Goal: Task Accomplishment & Management: Use online tool/utility

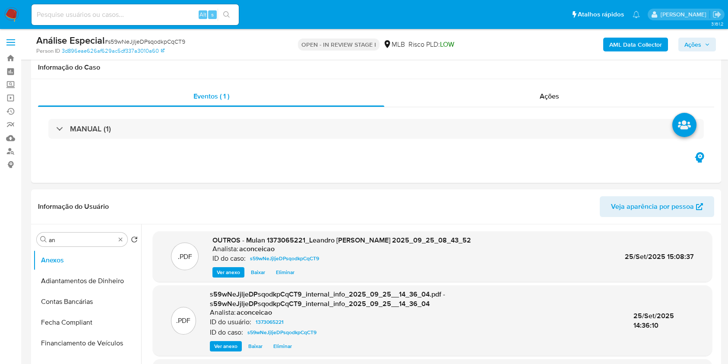
select select "10"
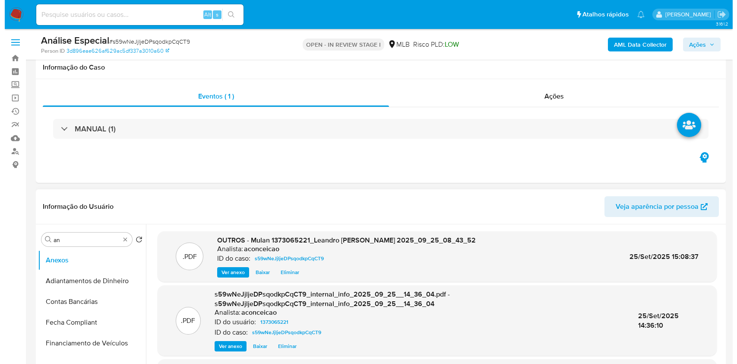
scroll to position [115, 0]
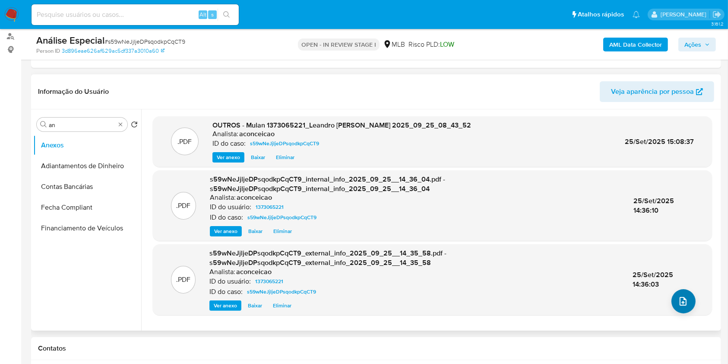
click at [683, 298] on icon "upload-file" at bounding box center [683, 301] width 10 height 10
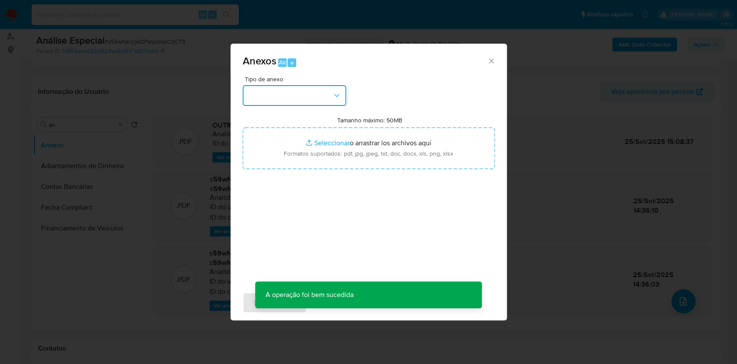
click at [303, 88] on button "button" at bounding box center [295, 95] width 104 height 21
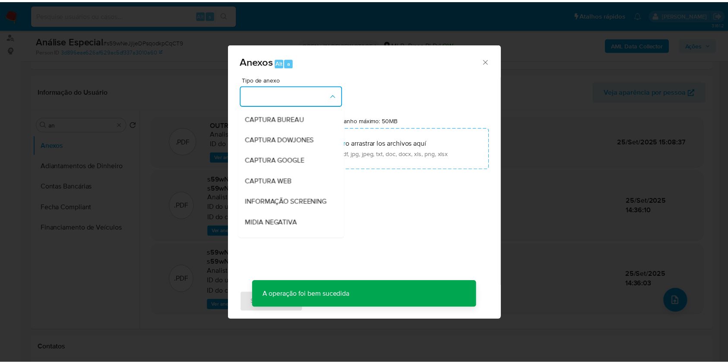
scroll to position [133, 0]
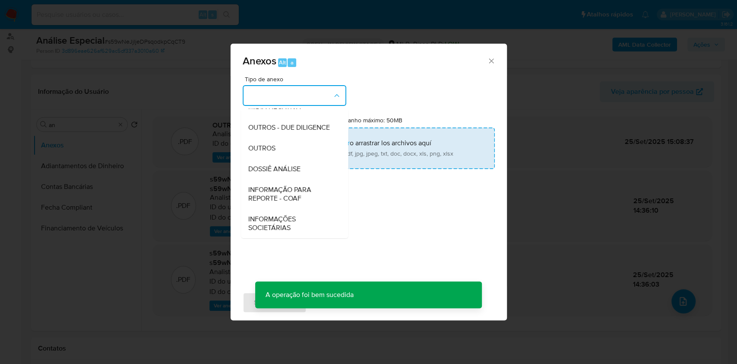
click at [282, 150] on div "OUTROS" at bounding box center [292, 148] width 88 height 21
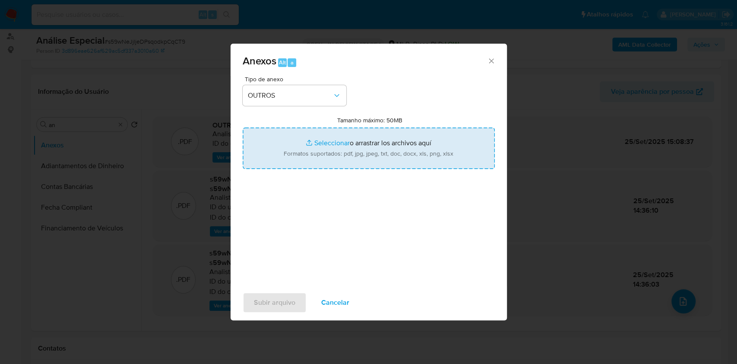
type input "C:\fakepath\SAR - XXXX - CPF 32572576864 - LEANDRO MARQUES DE ALMEIDA (1).pdf"
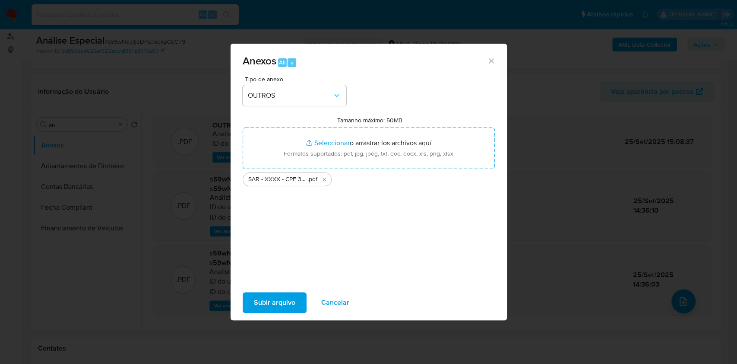
click at [270, 303] on span "Subir arquivo" at bounding box center [274, 302] width 41 height 19
click at [291, 299] on span "Subir arquivo" at bounding box center [274, 302] width 41 height 19
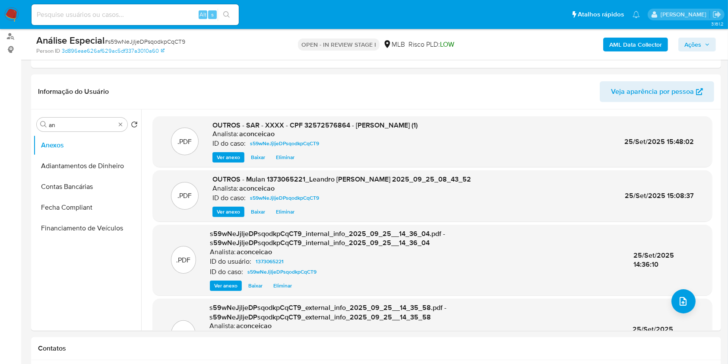
click at [685, 47] on span "Ações" at bounding box center [693, 45] width 17 height 14
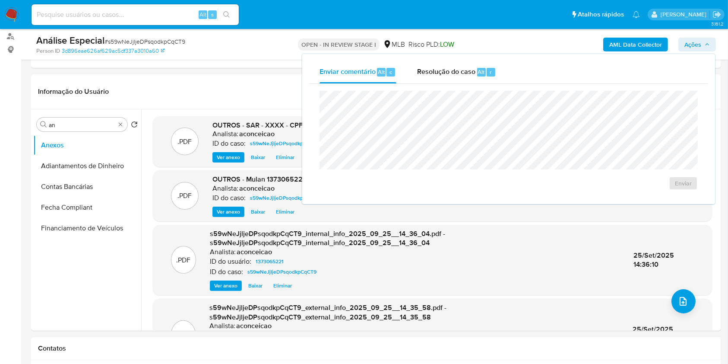
drag, startPoint x: 447, startPoint y: 69, endPoint x: 455, endPoint y: 85, distance: 17.6
click at [448, 70] on span "Resolução do caso" at bounding box center [446, 72] width 58 height 10
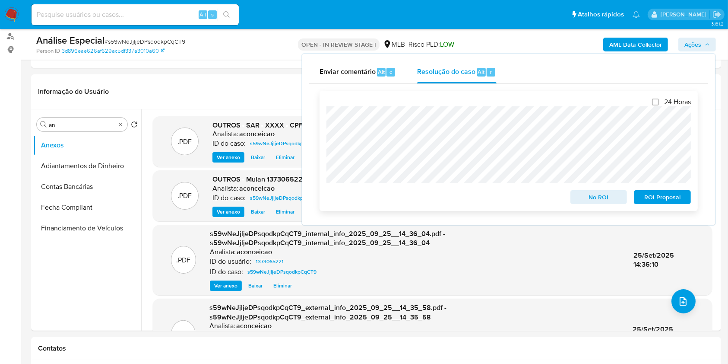
click at [643, 202] on span "ROI Proposal" at bounding box center [662, 197] width 45 height 12
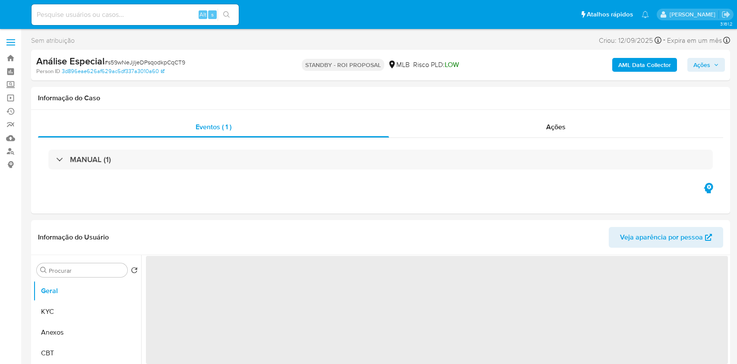
select select "10"
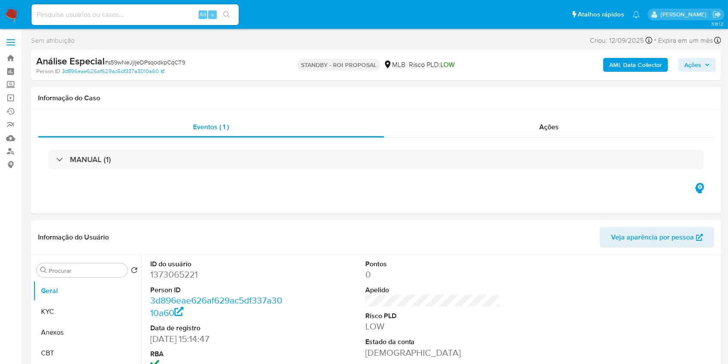
click at [149, 12] on input at bounding box center [135, 14] width 207 height 11
paste input "SgTPJvJGm2wSd9YmvrT6zXHq"
type input "SgTPJvJGm2wSd9YmvrT6zXHq"
click at [224, 10] on button "search-icon" at bounding box center [227, 15] width 18 height 12
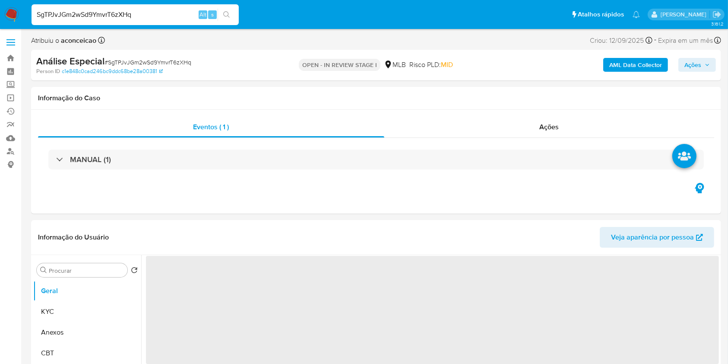
click at [166, 9] on input "SgTPJvJGm2wSd9YmvrT6zXHq" at bounding box center [135, 14] width 207 height 11
select select "10"
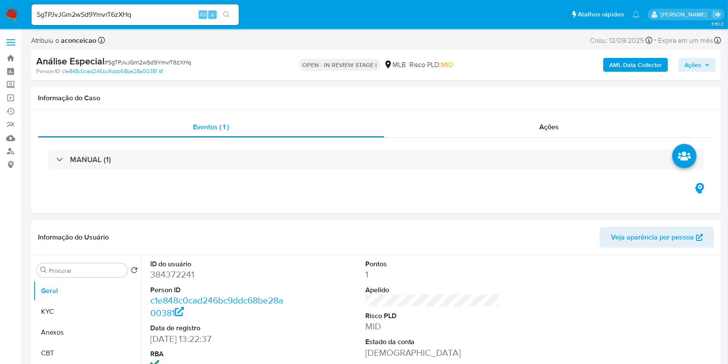
click at [226, 16] on icon "search-icon" at bounding box center [226, 14] width 7 height 7
click at [187, 61] on span "# SgTPJvJGm2wSd9YmvrT6zXHq" at bounding box center [148, 62] width 87 height 9
copy span "SgTPJvJGm2wSd9YmvrT6zXHq"
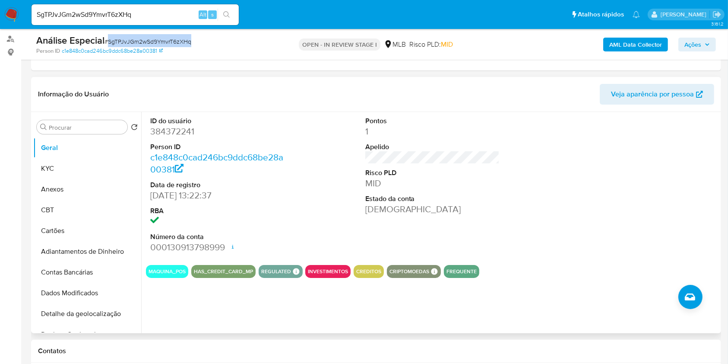
scroll to position [115, 0]
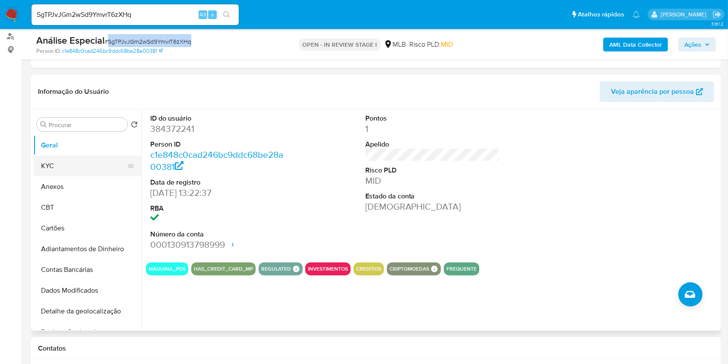
click at [88, 164] on button "KYC" at bounding box center [83, 165] width 101 height 21
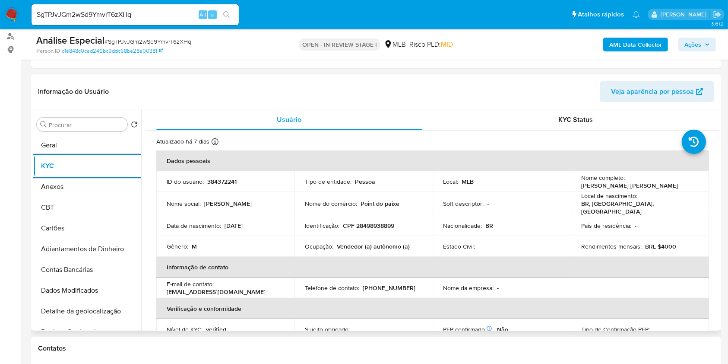
click at [375, 246] on p "Vendedor (a) autônomo (a)" at bounding box center [373, 246] width 73 height 8
click at [375, 245] on p "Vendedor (a) autônomo (a)" at bounding box center [373, 246] width 73 height 8
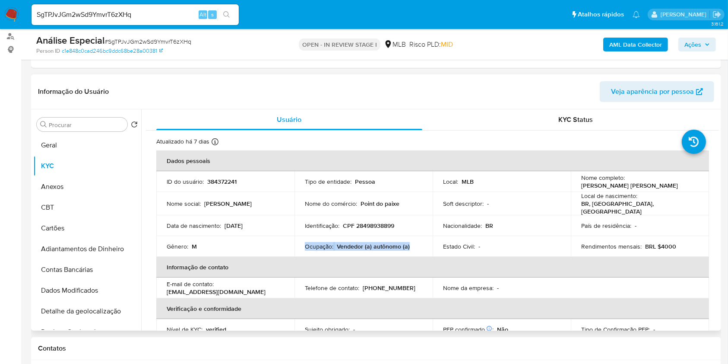
click at [375, 245] on p "Vendedor (a) autônomo (a)" at bounding box center [373, 246] width 73 height 8
copy div "Ocupação : Vendedor (a) autônomo (a)"
click at [107, 126] on input "Procurar" at bounding box center [86, 125] width 75 height 8
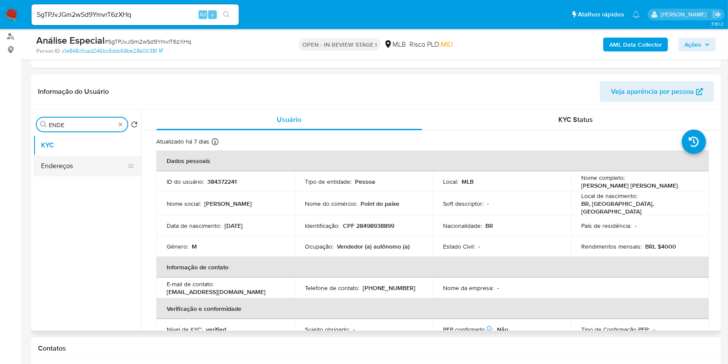
type input "ENDE"
click at [83, 160] on button "Endereços" at bounding box center [87, 165] width 108 height 21
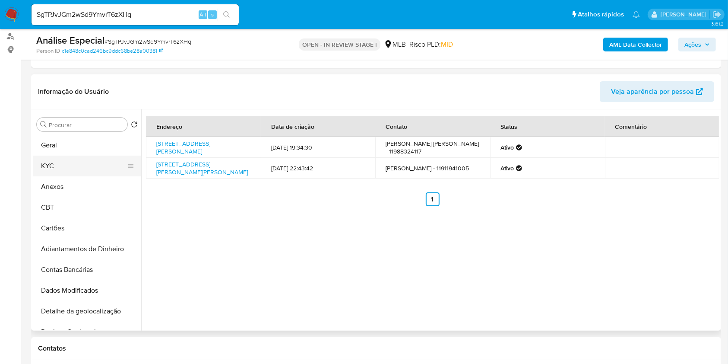
click at [67, 162] on button "KYC" at bounding box center [83, 165] width 101 height 21
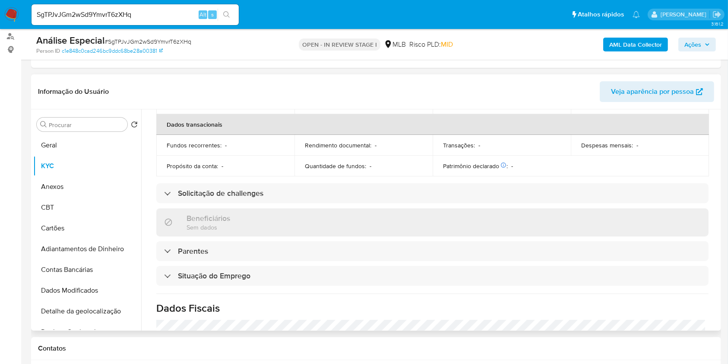
scroll to position [367, 0]
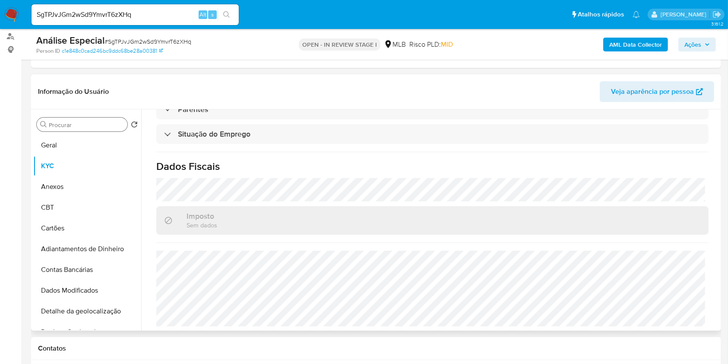
click at [93, 126] on input "Procurar" at bounding box center [86, 125] width 75 height 8
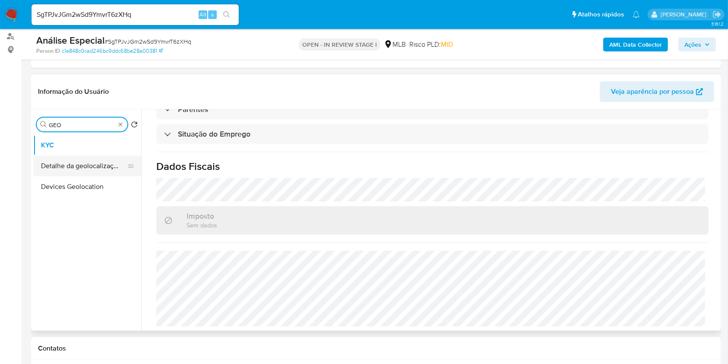
type input "GEO"
click at [73, 161] on button "Detalhe da geolocalização" at bounding box center [83, 165] width 101 height 21
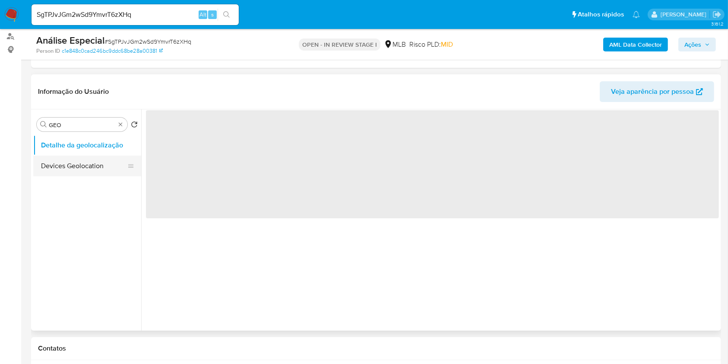
scroll to position [0, 0]
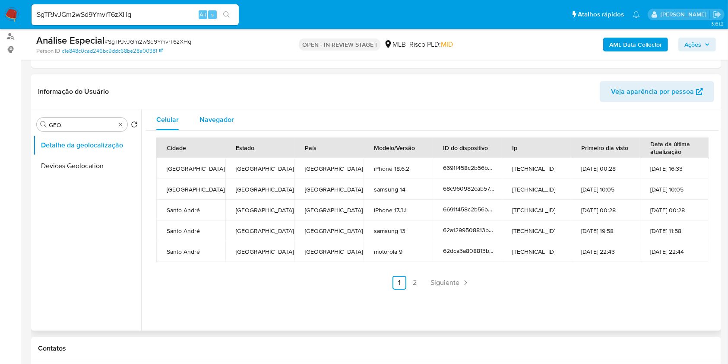
click at [228, 128] on div "Celular Navegador Cidade Estado País Modelo/Versão ID do dispositivo Ip Primeir…" at bounding box center [432, 202] width 573 height 187
click at [226, 122] on span "Navegador" at bounding box center [217, 119] width 35 height 10
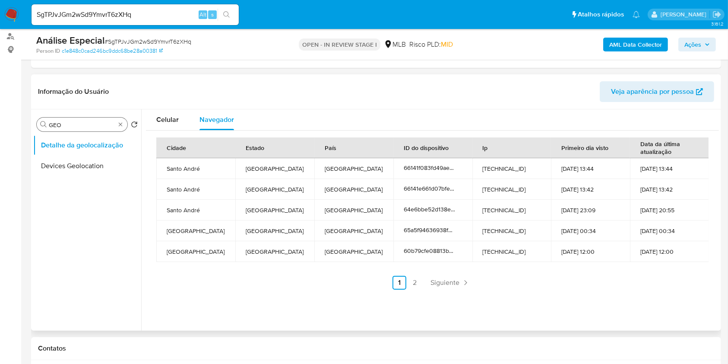
click at [123, 123] on div "Procurar GEO" at bounding box center [82, 124] width 91 height 14
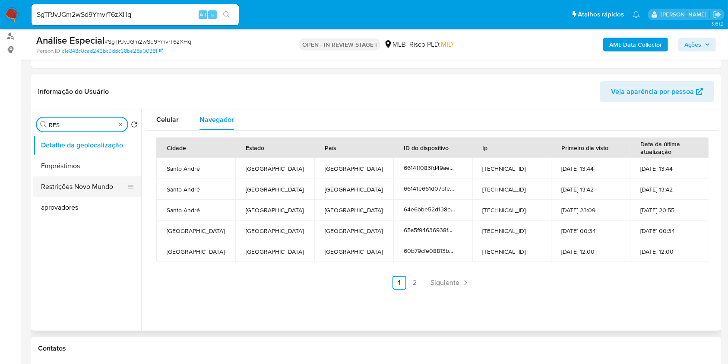
type input "RES"
click at [86, 183] on button "Restrições Novo Mundo" at bounding box center [83, 186] width 101 height 21
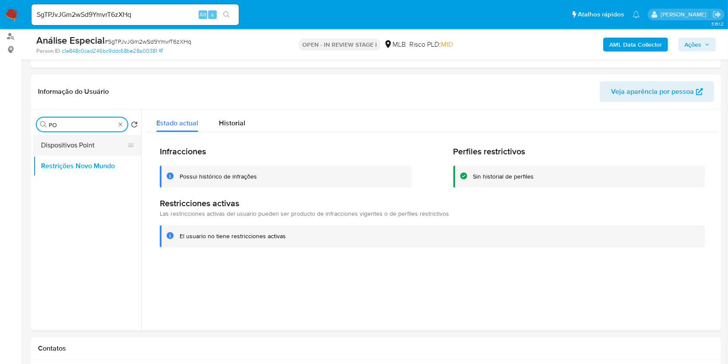
type input "PO"
click at [100, 144] on button "Dispositivos Point" at bounding box center [83, 145] width 101 height 21
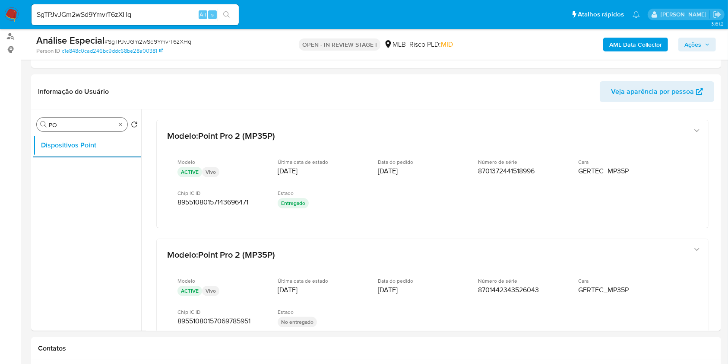
click at [121, 119] on div "Procurar PO" at bounding box center [82, 124] width 91 height 14
click at [121, 121] on div "Procurar PO" at bounding box center [82, 124] width 91 height 14
click at [125, 129] on div "Procurar PO" at bounding box center [82, 124] width 91 height 14
type input "DOC"
click at [74, 164] on button "Documentação" at bounding box center [83, 165] width 101 height 21
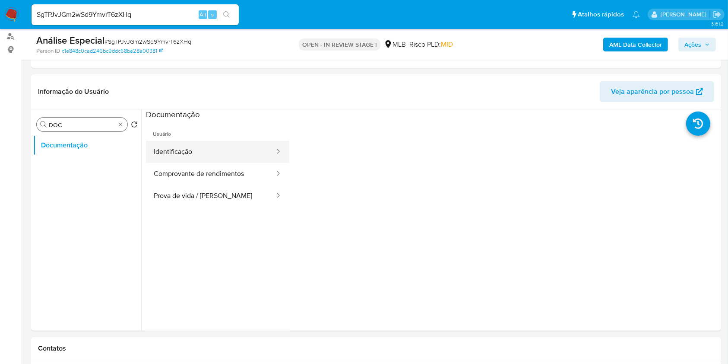
click at [168, 160] on button "Identificação" at bounding box center [211, 152] width 130 height 22
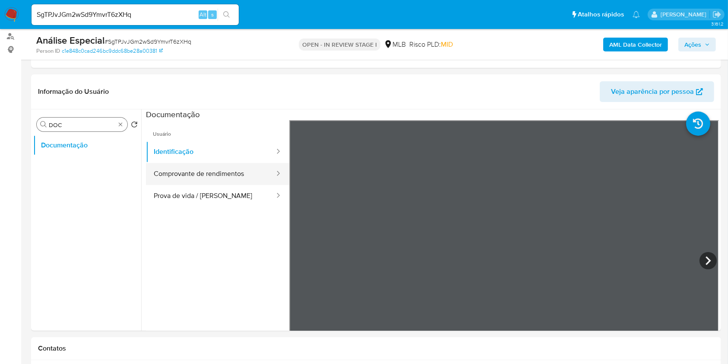
drag, startPoint x: 177, startPoint y: 168, endPoint x: 231, endPoint y: 176, distance: 54.7
click at [178, 168] on button "Comprovante de rendimentos" at bounding box center [211, 174] width 130 height 22
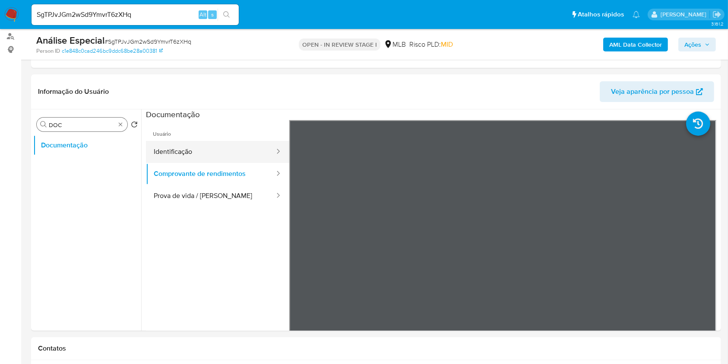
click at [226, 160] on button "Identificação" at bounding box center [211, 152] width 130 height 22
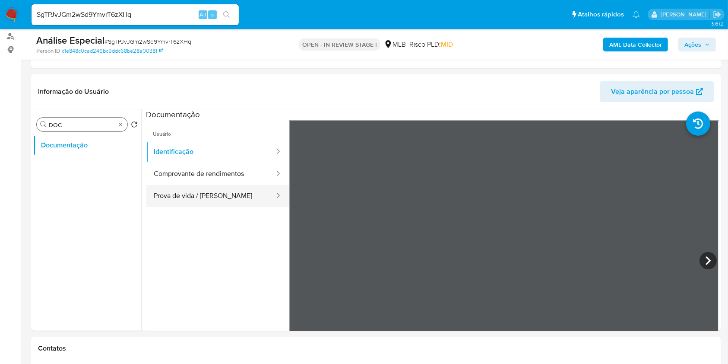
click at [237, 195] on button "Prova de vida / [PERSON_NAME]" at bounding box center [211, 196] width 130 height 22
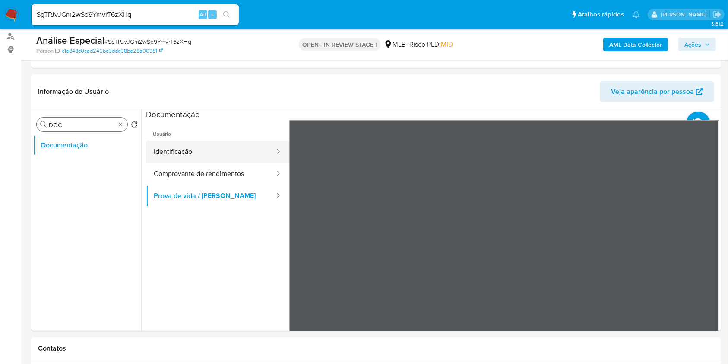
click at [210, 146] on button "Identificação" at bounding box center [211, 152] width 130 height 22
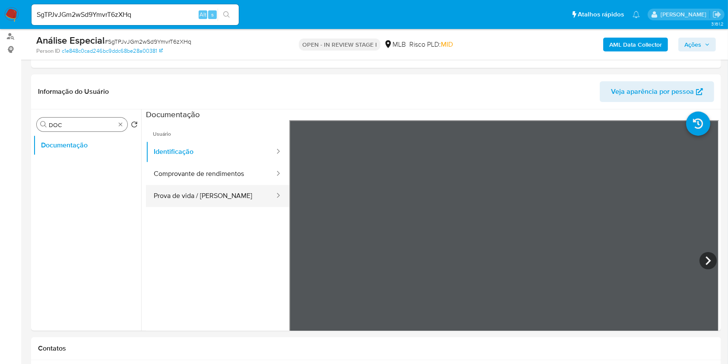
drag, startPoint x: 222, startPoint y: 191, endPoint x: 257, endPoint y: 203, distance: 37.3
click at [222, 191] on button "Prova de vida / [PERSON_NAME]" at bounding box center [211, 196] width 130 height 22
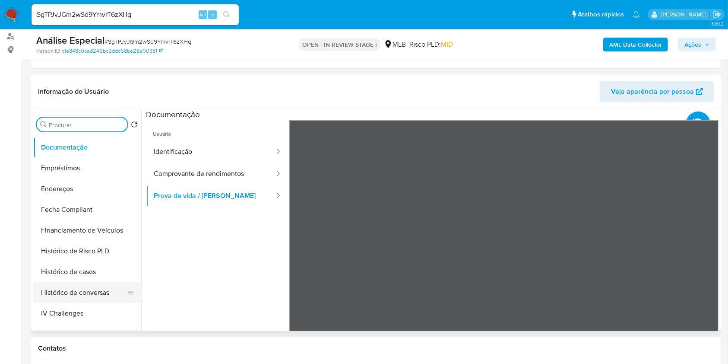
scroll to position [346, 0]
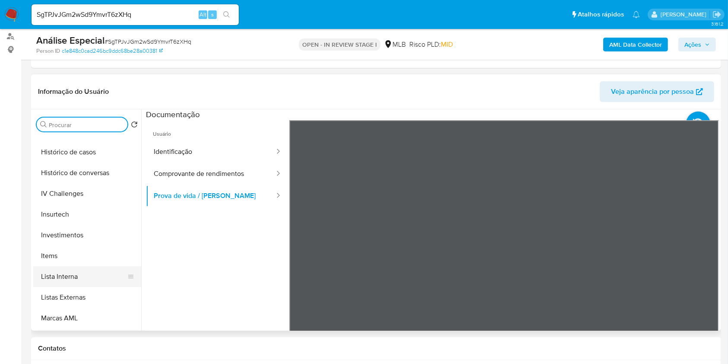
click at [84, 273] on button "Lista Interna" at bounding box center [83, 276] width 101 height 21
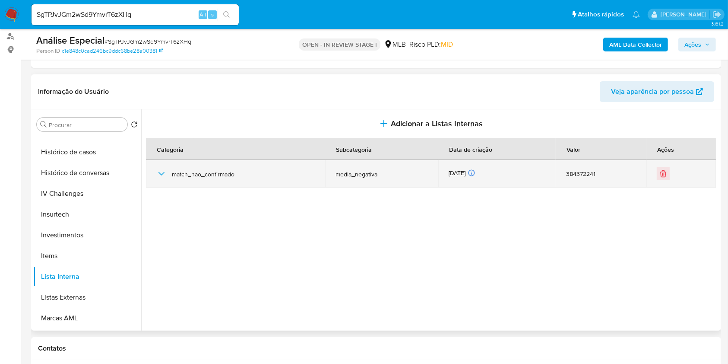
click at [171, 174] on div "match_nao_confirmado" at bounding box center [235, 174] width 159 height 28
click at [162, 171] on icon "button" at bounding box center [161, 173] width 10 height 10
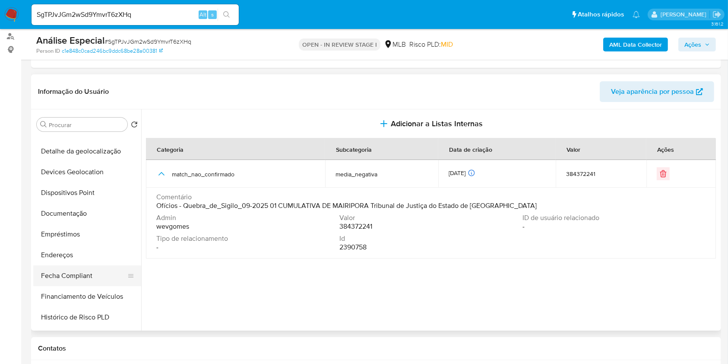
scroll to position [333, 0]
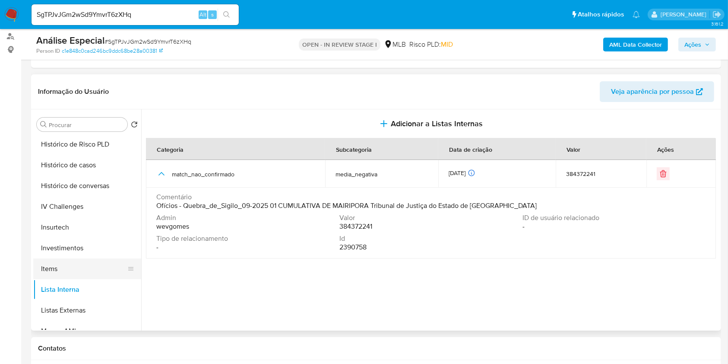
click at [77, 266] on button "Items" at bounding box center [83, 268] width 101 height 21
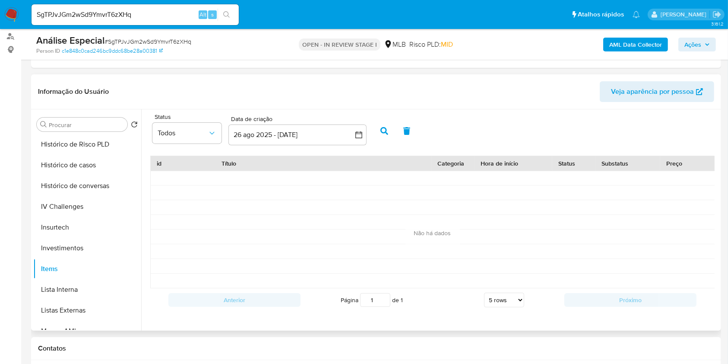
click at [308, 150] on div "Status Todos Data de criação Data de criação 26 ago 2025 - 25 sep 2025 26-08-20…" at bounding box center [432, 217] width 573 height 206
click at [310, 143] on button "26 ago 2025 - 25 sep 2025" at bounding box center [297, 134] width 138 height 21
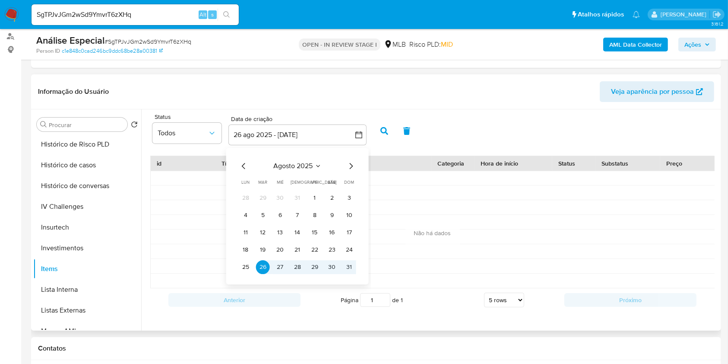
click at [287, 165] on span "agosto 2025" at bounding box center [292, 166] width 39 height 9
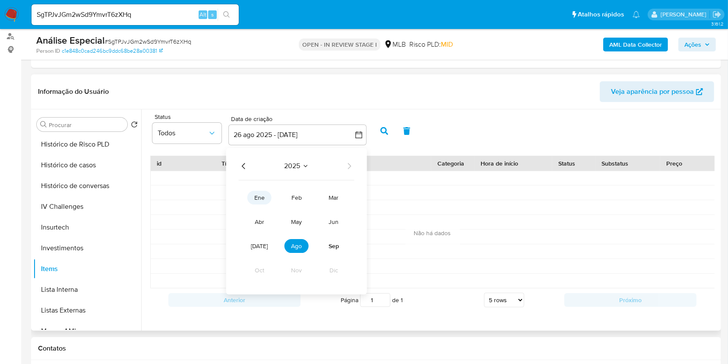
click at [264, 195] on button "ene" at bounding box center [259, 197] width 24 height 14
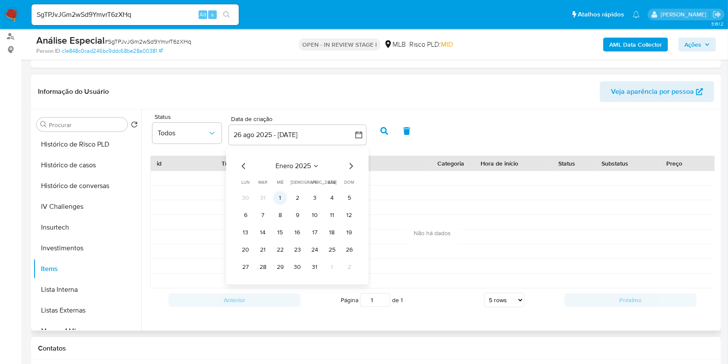
click at [275, 199] on button "1" at bounding box center [280, 198] width 14 height 14
click at [282, 194] on button "1" at bounding box center [280, 198] width 14 height 14
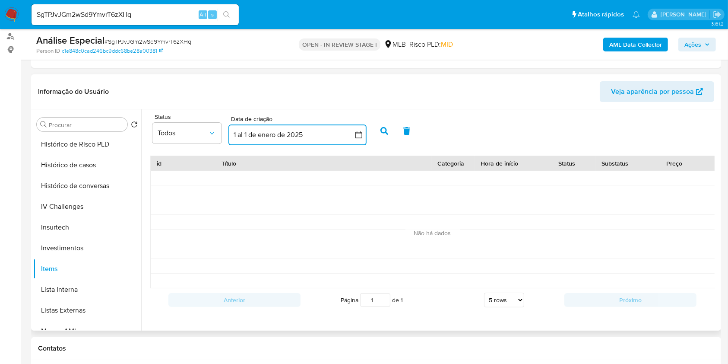
click at [295, 136] on button "1 al 1 de enero de 2025" at bounding box center [297, 134] width 138 height 21
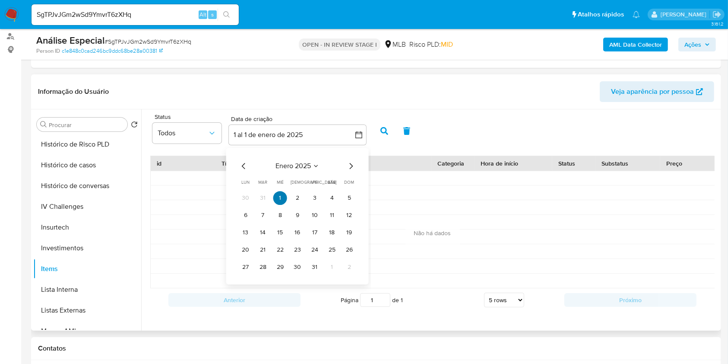
click at [278, 201] on button "1" at bounding box center [280, 198] width 14 height 14
click at [353, 162] on icon "Mes siguiente" at bounding box center [351, 166] width 10 height 10
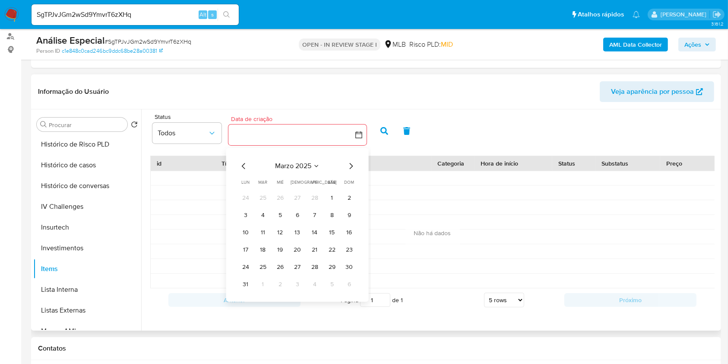
click at [307, 165] on span "marzo 2025" at bounding box center [293, 166] width 36 height 9
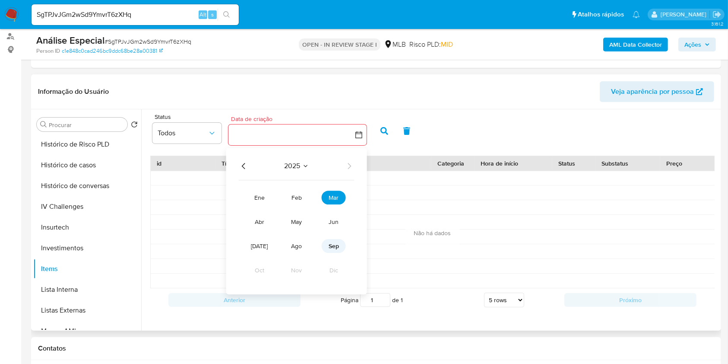
click at [331, 247] on span "sep" at bounding box center [334, 245] width 10 height 9
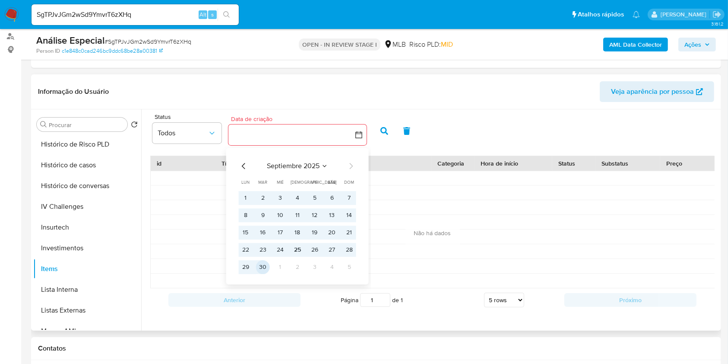
click at [264, 267] on button "30" at bounding box center [263, 267] width 14 height 14
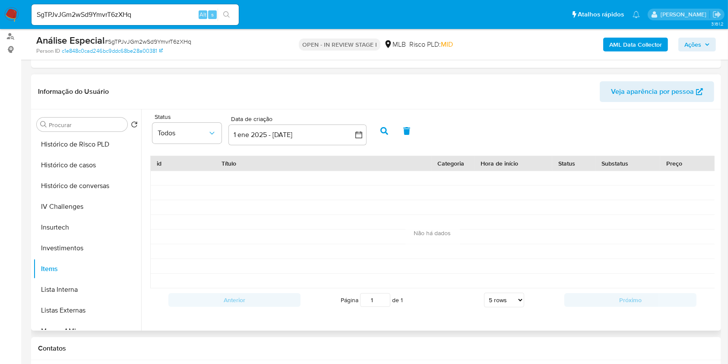
click at [383, 129] on icon "button" at bounding box center [385, 131] width 8 height 8
click at [88, 290] on button "Lista Interna" at bounding box center [83, 289] width 101 height 21
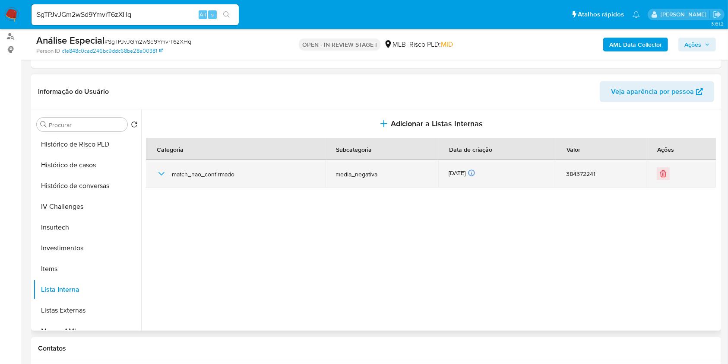
click at [166, 175] on icon "button" at bounding box center [161, 173] width 10 height 10
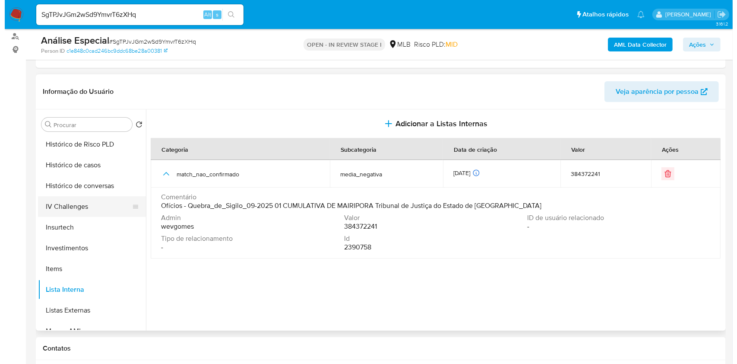
scroll to position [0, 0]
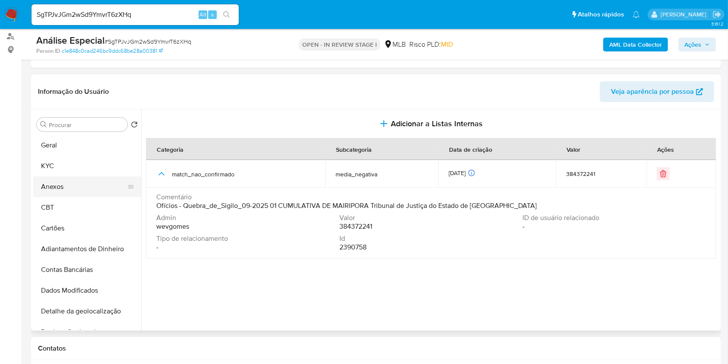
click at [65, 185] on button "Anexos" at bounding box center [83, 186] width 101 height 21
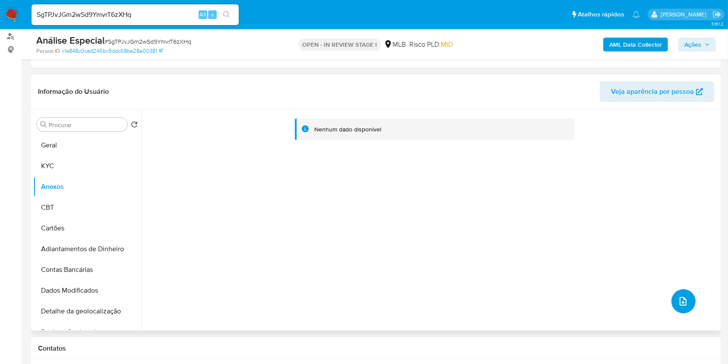
click at [680, 304] on icon "upload-file" at bounding box center [683, 301] width 7 height 9
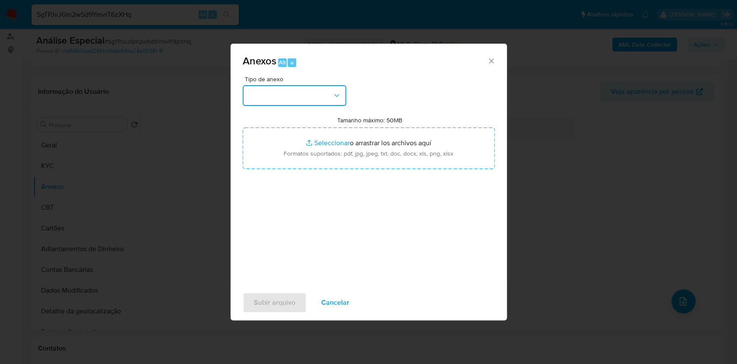
drag, startPoint x: 305, startPoint y: 93, endPoint x: 308, endPoint y: 103, distance: 10.4
click at [305, 93] on button "button" at bounding box center [295, 95] width 104 height 21
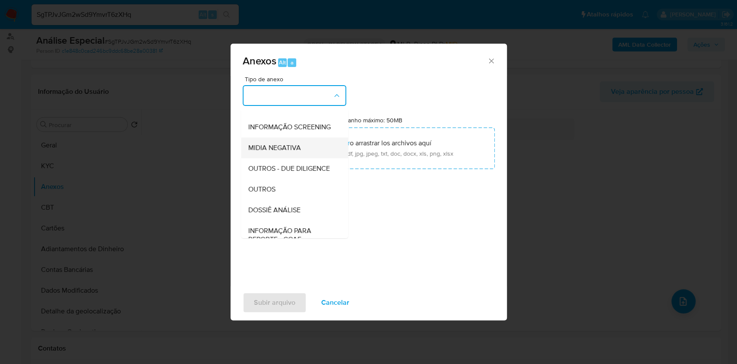
scroll to position [133, 0]
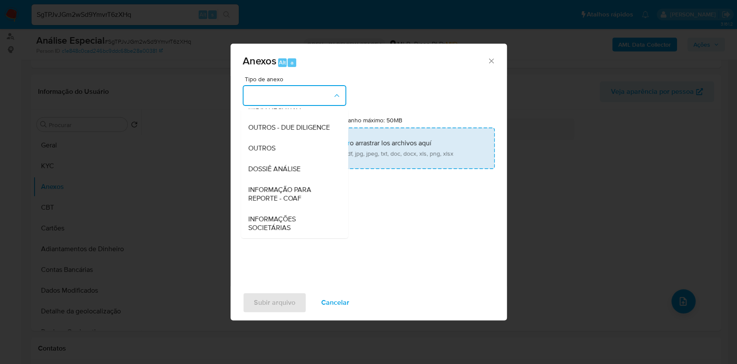
drag, startPoint x: 280, startPoint y: 145, endPoint x: 321, endPoint y: 138, distance: 42.0
click at [281, 144] on div "OUTROS" at bounding box center [292, 148] width 88 height 21
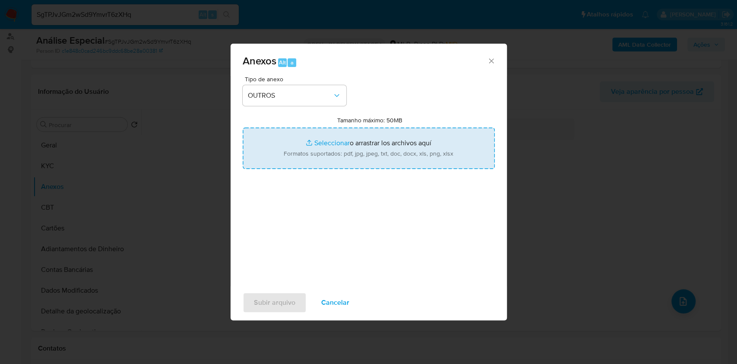
type input "C:\fakepath\Mulan 384372241_Gerson Lima Macedo 2025_09_25_08_46_03.pdf"
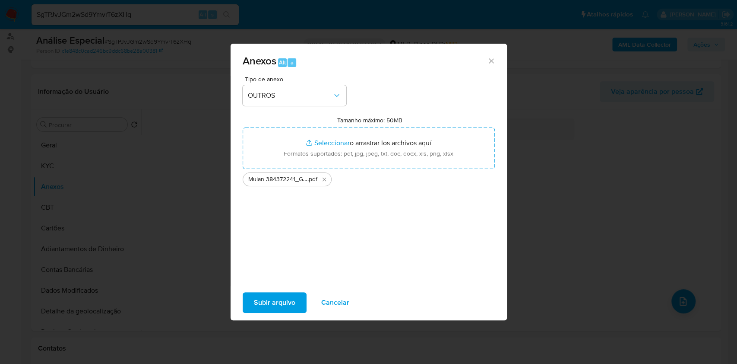
click at [291, 309] on span "Subir arquivo" at bounding box center [274, 302] width 41 height 19
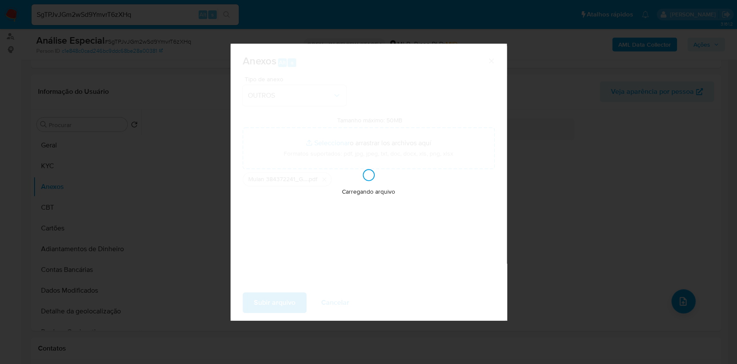
click at [558, 177] on div "Anexos Alt a Tipo de anexo OUTROS Tamanho máximo: 50MB Seleccionar archivos Sel…" at bounding box center [368, 182] width 737 height 364
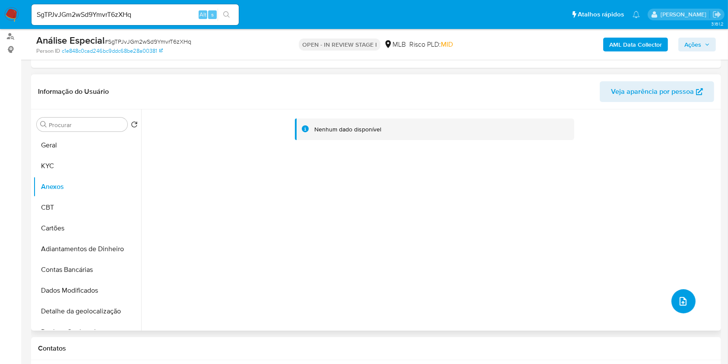
click at [682, 298] on icon "upload-file" at bounding box center [683, 301] width 7 height 9
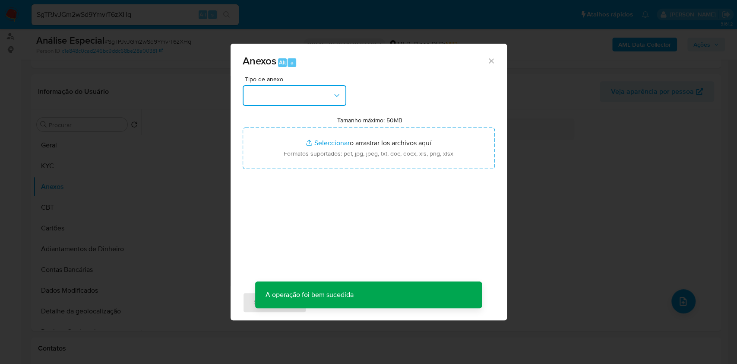
click at [327, 93] on button "button" at bounding box center [295, 95] width 104 height 21
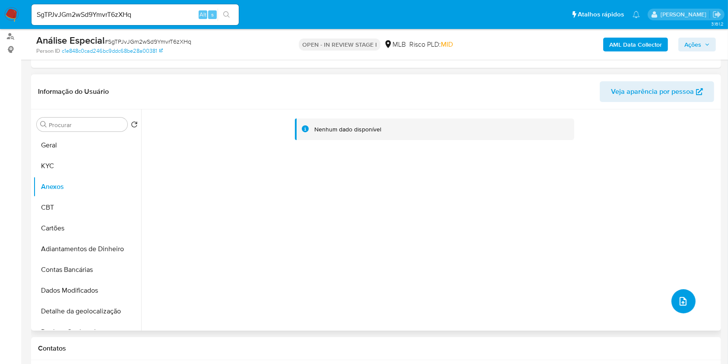
click at [684, 295] on button "upload-file" at bounding box center [684, 301] width 24 height 24
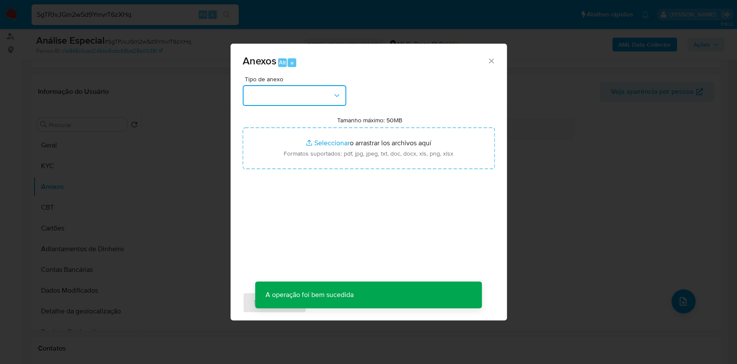
click at [291, 102] on button "button" at bounding box center [295, 95] width 104 height 21
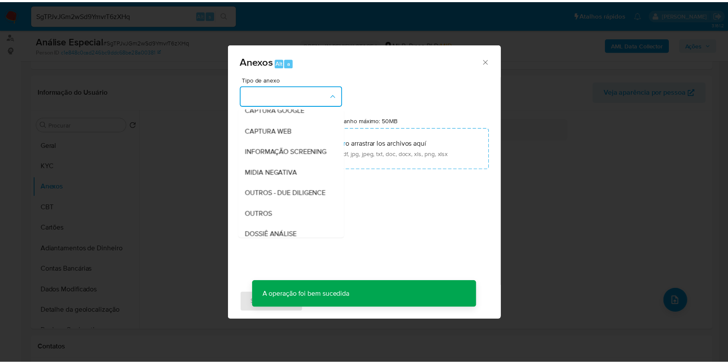
scroll to position [115, 0]
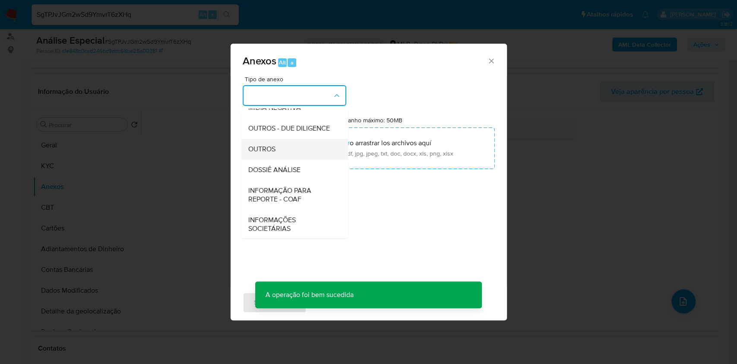
click at [297, 159] on div "OUTROS" at bounding box center [292, 149] width 88 height 21
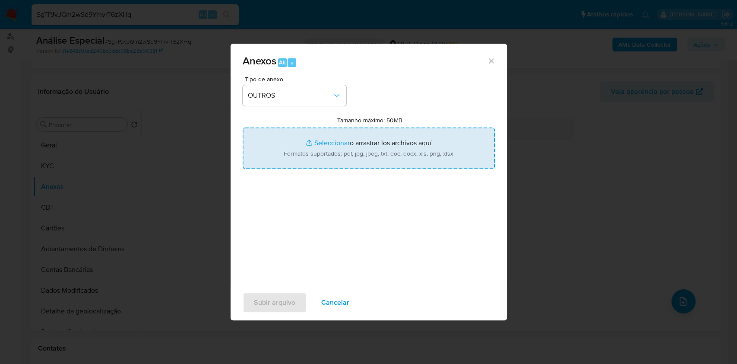
type input "C:\fakepath\SAR - XXXX - CPF 28498938899 - GERSON LIMA MACEDO.pdf"
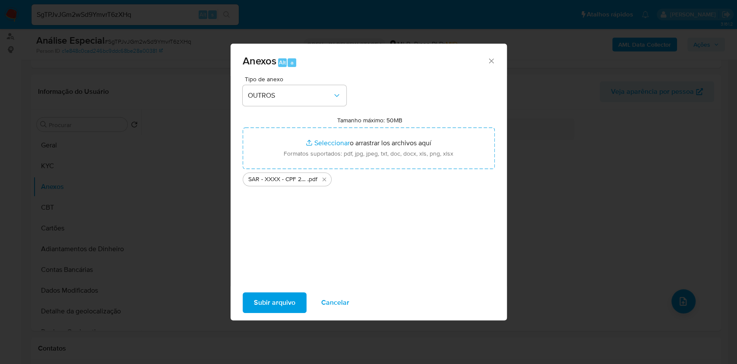
click at [283, 297] on span "Subir arquivo" at bounding box center [274, 302] width 41 height 19
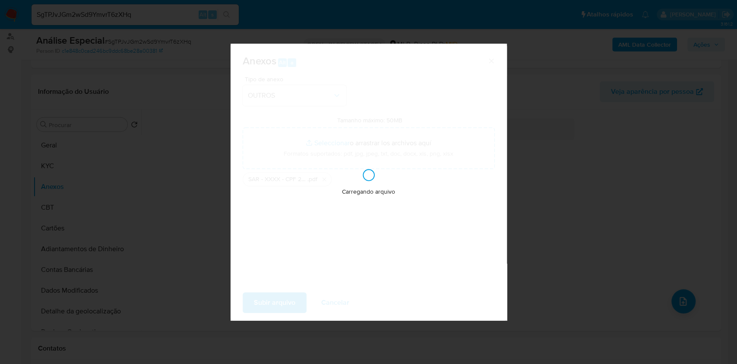
click at [697, 104] on div "Anexos Alt a Tipo de anexo OUTROS Tamanho máximo: 50MB Seleccionar archivos Sel…" at bounding box center [368, 182] width 737 height 364
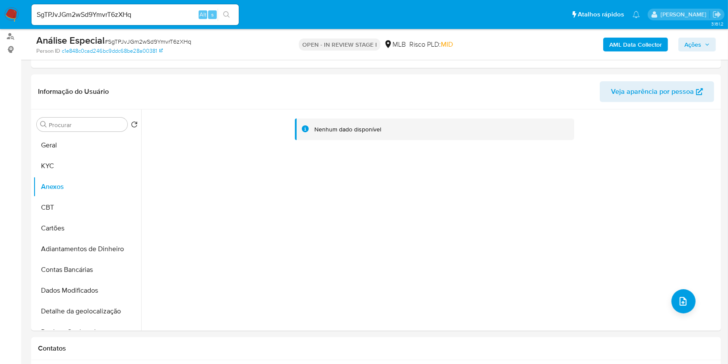
click at [695, 45] on span "Ações" at bounding box center [693, 45] width 17 height 14
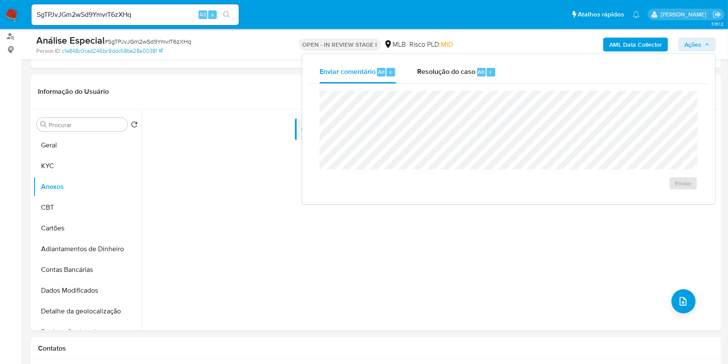
drag, startPoint x: 481, startPoint y: 67, endPoint x: 482, endPoint y: 86, distance: 18.6
click at [480, 69] on div "Alt" at bounding box center [481, 72] width 9 height 9
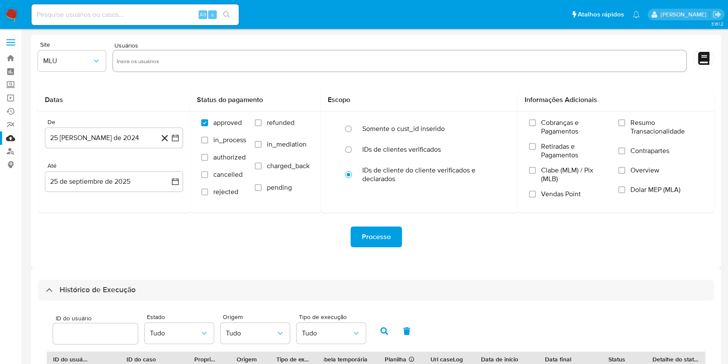
select select "100"
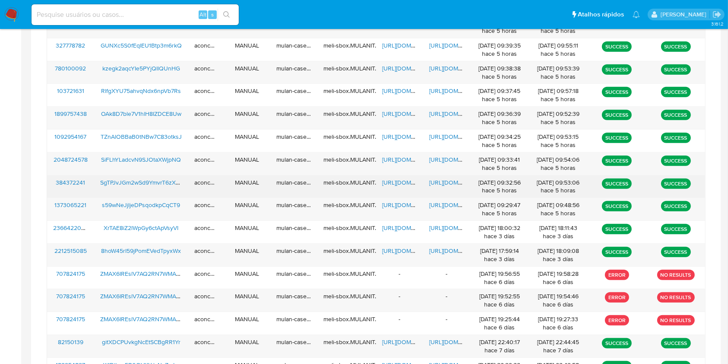
click at [391, 179] on span "https://docs.google.com/spreadsheets/d/1ZoakW1FP4kjm6aFsXXMH9qgOedYLWNI1i8AFzWN…" at bounding box center [412, 182] width 60 height 9
click at [435, 179] on span "https://docs.google.com/document/d/18fOx4ugKhd11qvBiPZ7TB-Kq275UJqSRDYWqM_68chU…" at bounding box center [459, 182] width 60 height 9
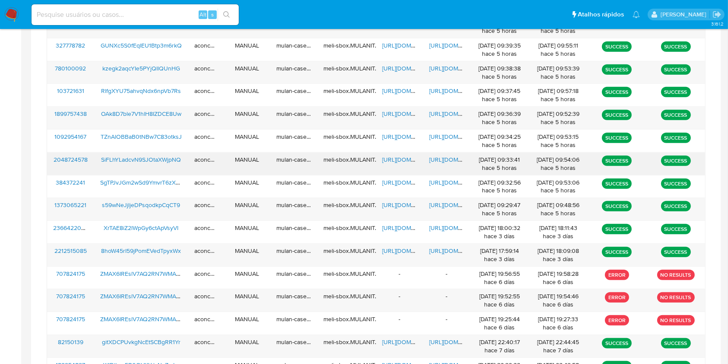
click at [397, 157] on span "https://docs.google.com/spreadsheets/d/1-gZlpw6skjjNCS5oY2UWJKoJTUHppDlUU7Y71F4…" at bounding box center [412, 159] width 60 height 9
click at [446, 161] on span "https://docs.google.com/document/d/1Fr1fc7Vr2UqDukDe7TBqwBiEYRk29u_-o49wHyyh5Rk…" at bounding box center [459, 159] width 60 height 9
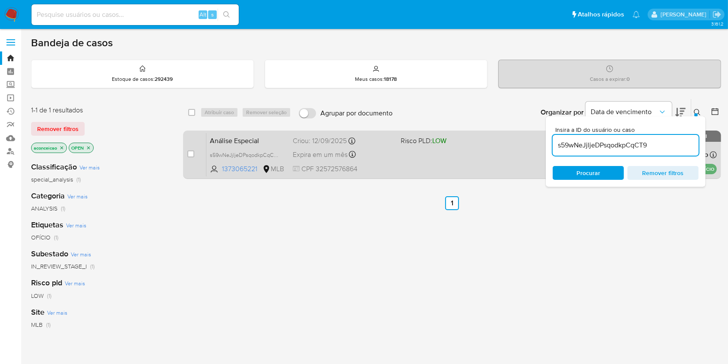
click at [443, 175] on div "Análise Especial s59wNeJjljeDPsqodkpCqCT9 1373065221 MLB Risco PLD: LOW Criou: …" at bounding box center [461, 155] width 511 height 44
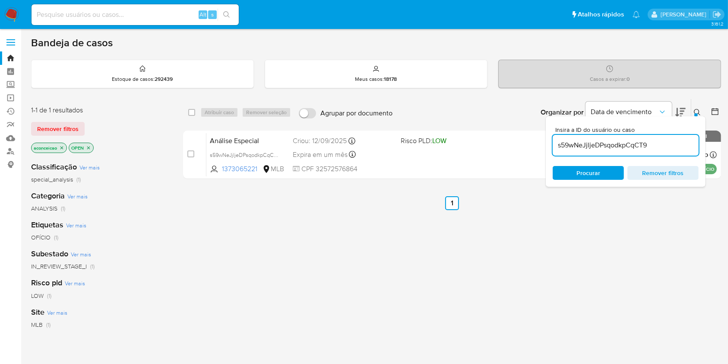
click at [563, 148] on input "s59wNeJjljeDPsqodkpCqCT9" at bounding box center [626, 145] width 146 height 11
paste input "SgTPJvJGm2wSd9YmvrT6zXHq"
click at [594, 143] on input "SgTPJvJGm2wSd9YmvrT6zXHq" at bounding box center [626, 145] width 146 height 11
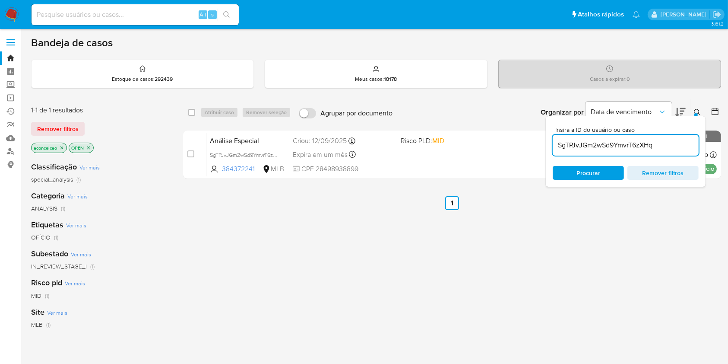
paste input "iFLhYLadcvN9SJOtaXWjpNQ"
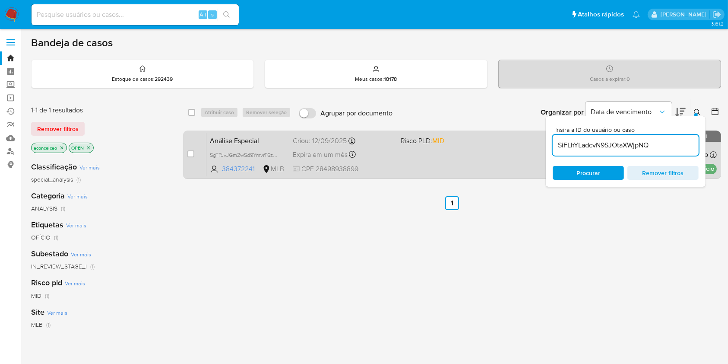
type input "SiFLhYLadcvN9SJOtaXWjpNQ"
click at [394, 161] on div "Análise Especial SiFLhYLadcvN9SJOtaXWjpNQ 2048724578 MLB Risco PLD: MID Criou: …" at bounding box center [461, 155] width 511 height 44
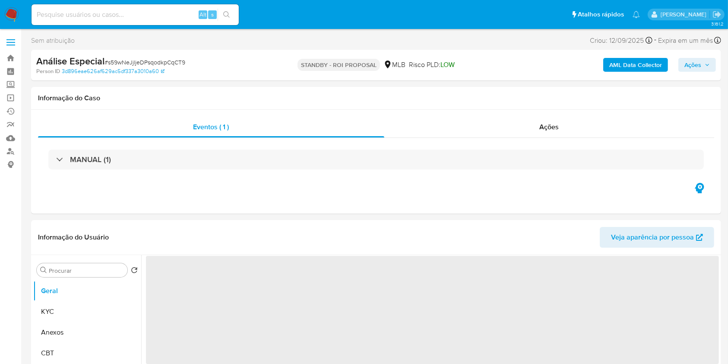
select select "10"
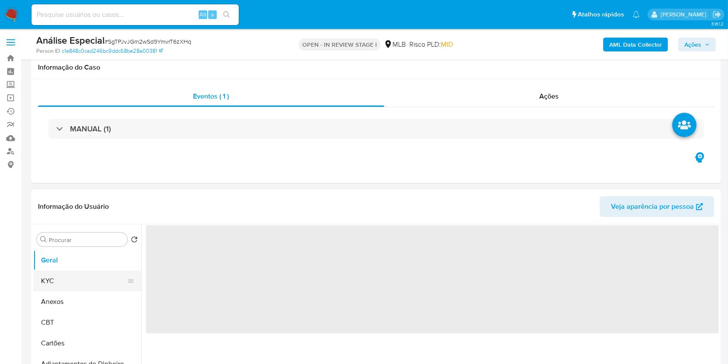
scroll to position [115, 0]
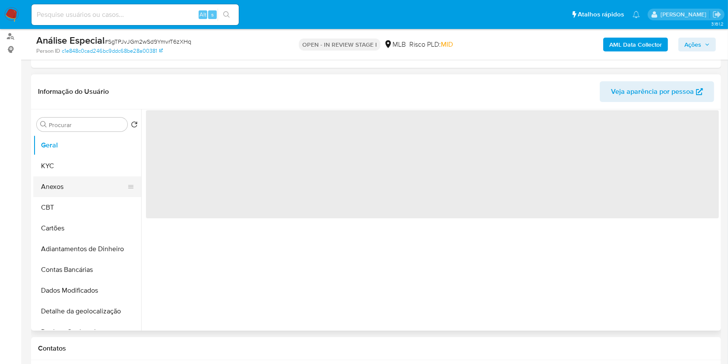
select select "10"
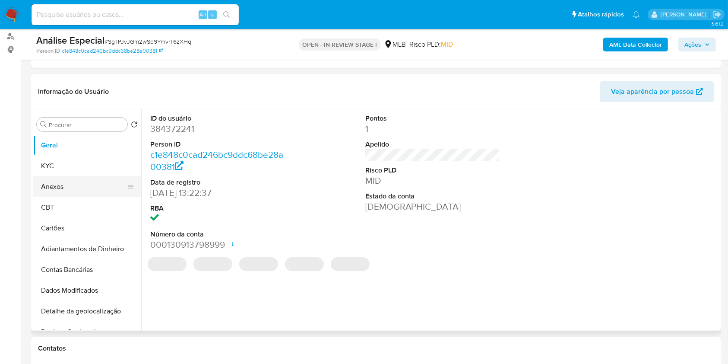
click at [66, 185] on button "Anexos" at bounding box center [83, 186] width 101 height 21
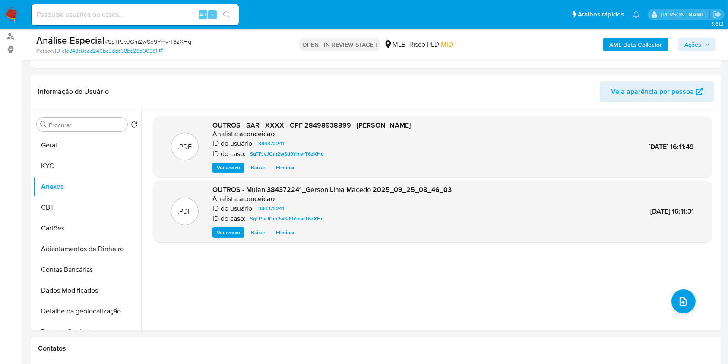
click at [649, 45] on b "AML Data Collector" at bounding box center [635, 45] width 53 height 14
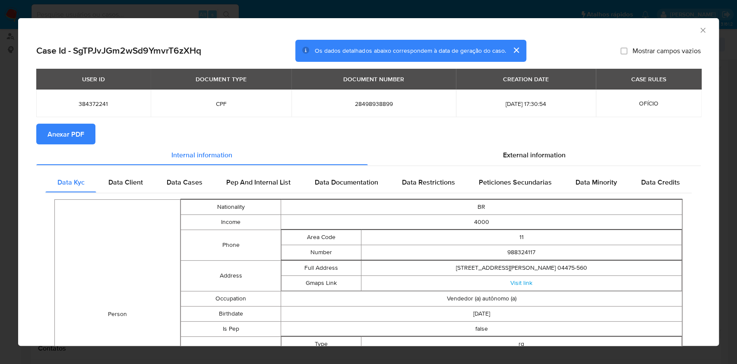
drag, startPoint x: 79, startPoint y: 130, endPoint x: 96, endPoint y: 140, distance: 20.4
click at [79, 130] on span "Anexar PDF" at bounding box center [66, 133] width 37 height 19
click at [699, 31] on icon "Fechar a janela" at bounding box center [703, 30] width 9 height 9
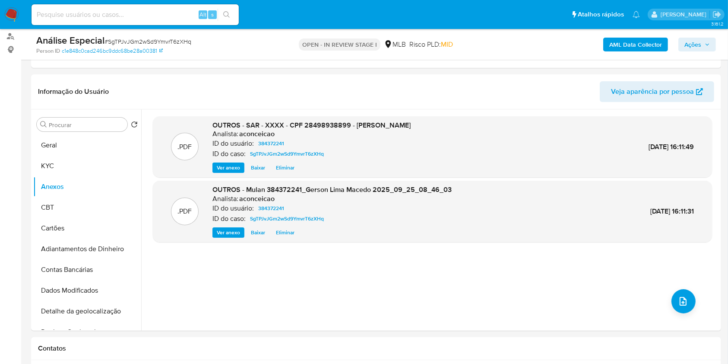
click at [685, 41] on span "Ações" at bounding box center [693, 45] width 17 height 14
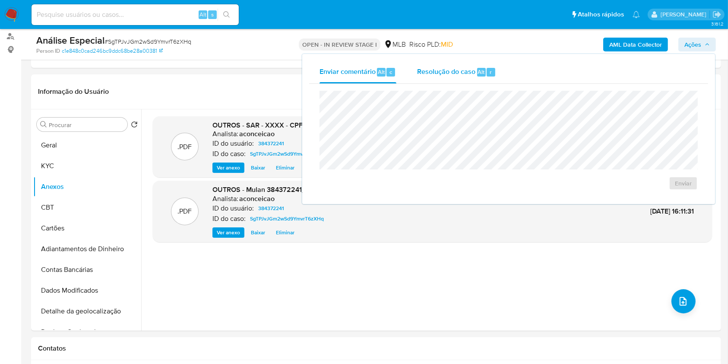
drag, startPoint x: 466, startPoint y: 70, endPoint x: 467, endPoint y: 76, distance: 6.1
click at [466, 71] on span "Resolução do caso" at bounding box center [446, 72] width 58 height 10
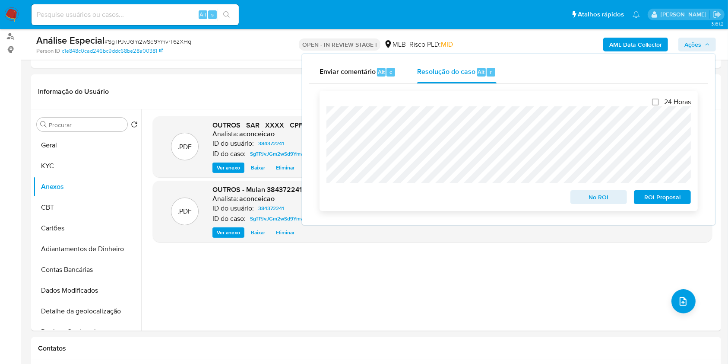
click at [660, 197] on span "ROI Proposal" at bounding box center [662, 197] width 45 height 12
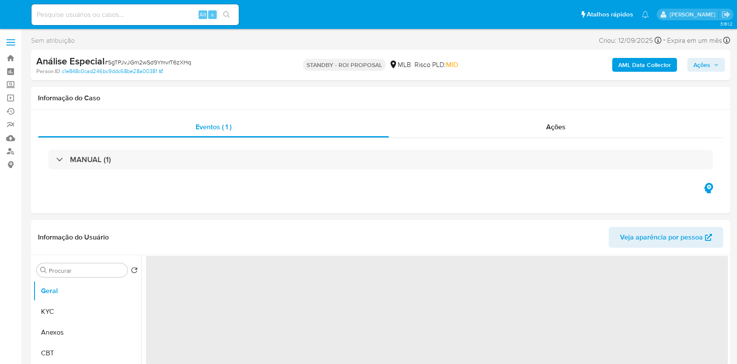
select select "10"
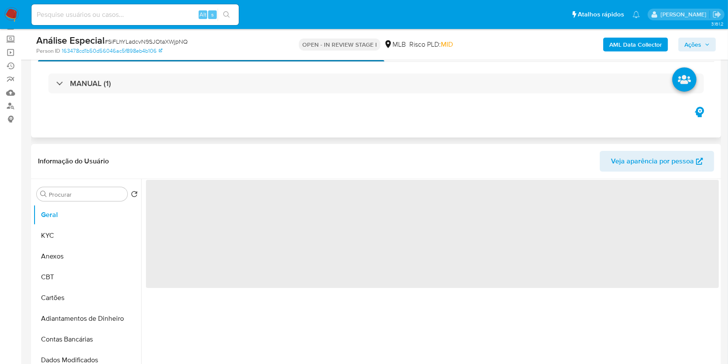
scroll to position [115, 0]
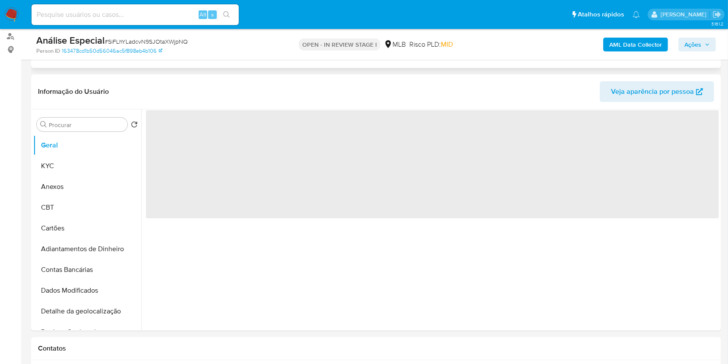
select select "10"
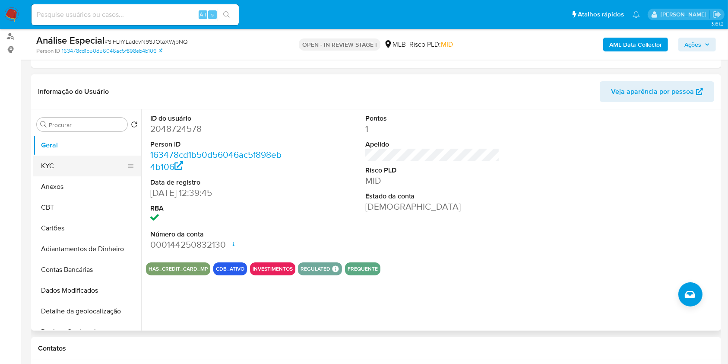
click at [68, 159] on button "KYC" at bounding box center [83, 165] width 101 height 21
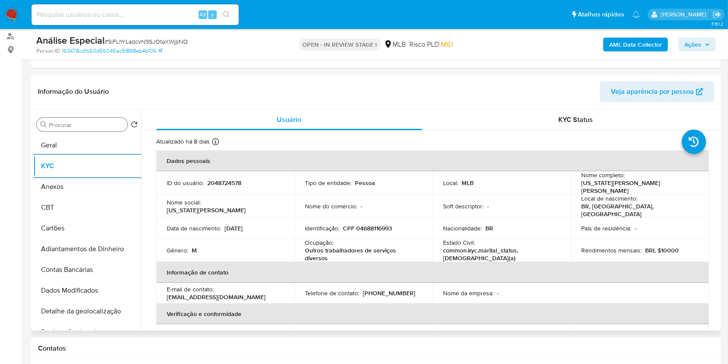
click at [71, 121] on input "Procurar" at bounding box center [86, 125] width 75 height 8
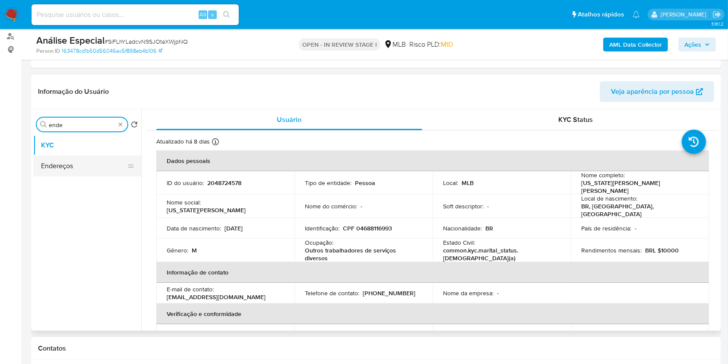
type input "ende"
click at [84, 168] on button "Endereços" at bounding box center [83, 165] width 101 height 21
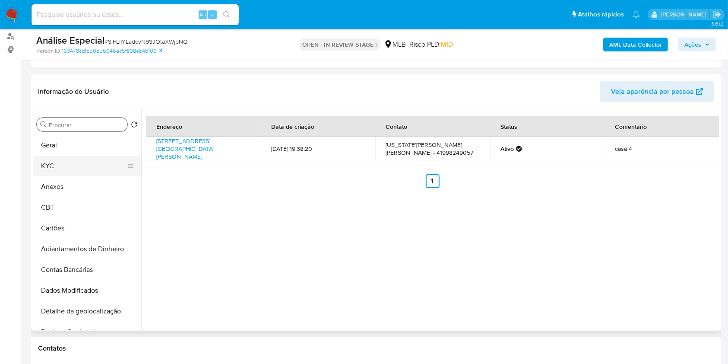
click at [86, 168] on button "KYC" at bounding box center [83, 165] width 101 height 21
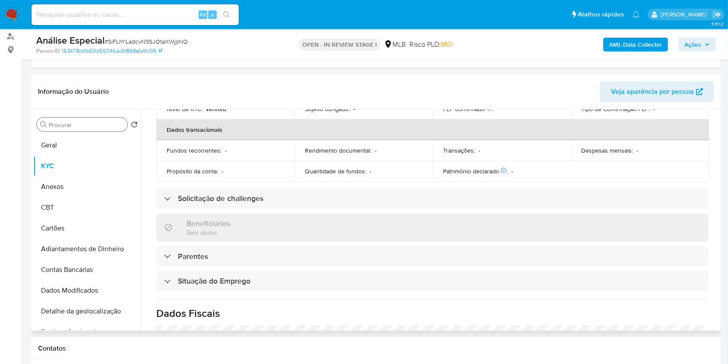
scroll to position [370, 0]
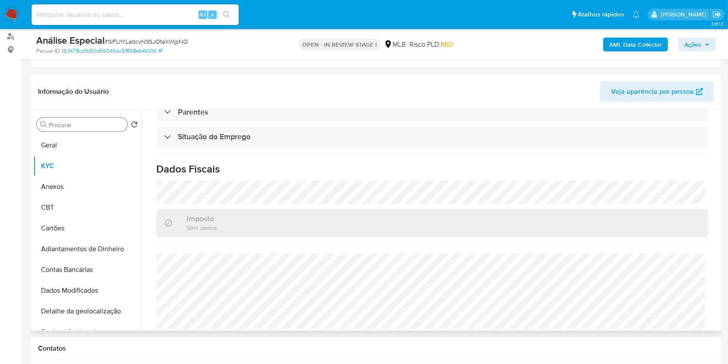
click at [103, 133] on div "Procurar Retornar ao pedido padrão [PERSON_NAME] Anexos CBT Cartões Adiantament…" at bounding box center [87, 221] width 108 height 220
click at [100, 128] on div "Procurar" at bounding box center [82, 124] width 91 height 14
click at [99, 125] on input "Procurar" at bounding box center [86, 125] width 75 height 8
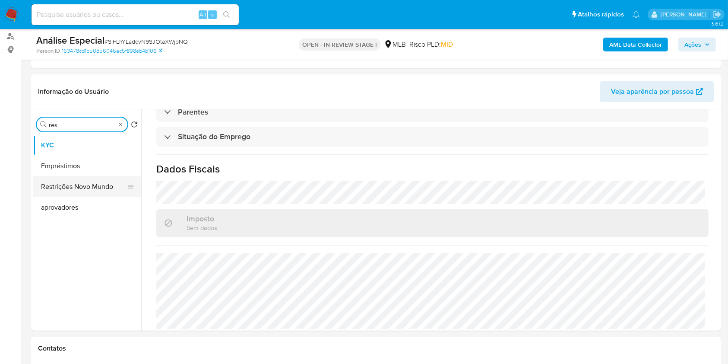
type input "res"
click at [87, 190] on button "Restrições Novo Mundo" at bounding box center [83, 186] width 101 height 21
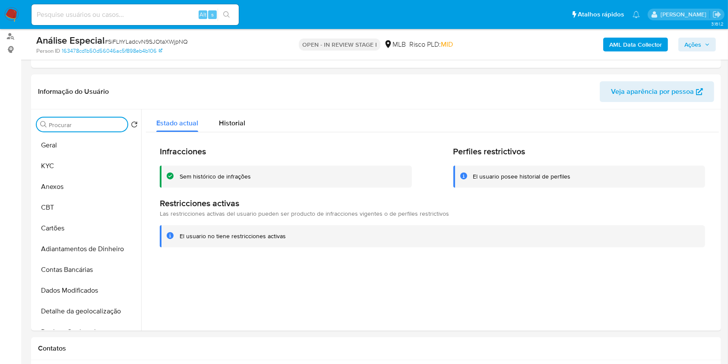
click at [102, 121] on input "Procurar" at bounding box center [86, 125] width 75 height 8
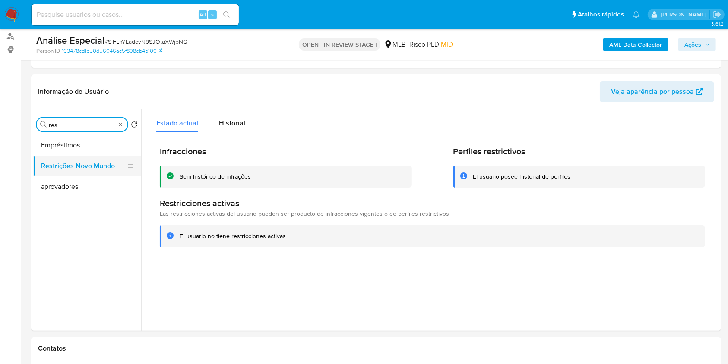
click at [104, 169] on button "Restrições Novo Mundo" at bounding box center [83, 165] width 101 height 21
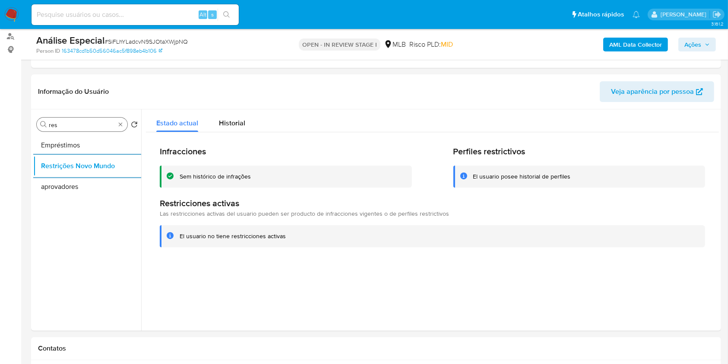
click at [78, 127] on input "res" at bounding box center [82, 125] width 67 height 8
click at [77, 127] on input "res" at bounding box center [82, 125] width 67 height 8
click at [77, 126] on input "res" at bounding box center [82, 125] width 67 height 8
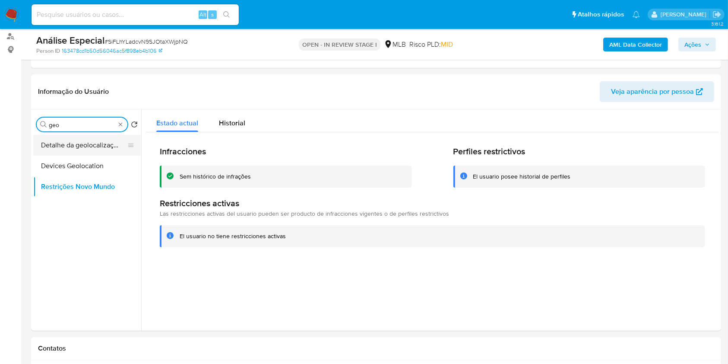
type input "geo"
click at [86, 145] on button "Detalhe da geolocalização" at bounding box center [83, 145] width 101 height 21
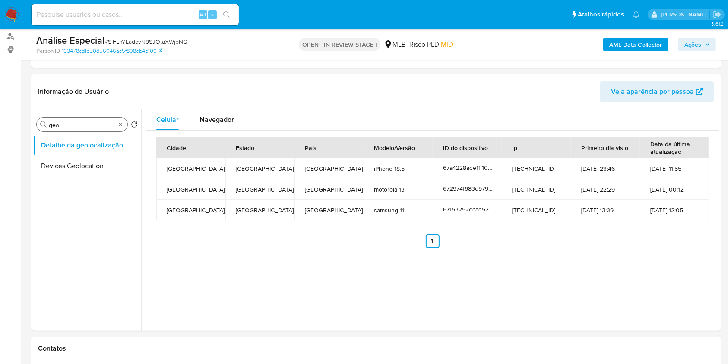
click at [124, 122] on div "Procurar geo" at bounding box center [82, 124] width 91 height 14
type input "poi"
click at [111, 170] on button "Dispositivos Point" at bounding box center [83, 165] width 101 height 21
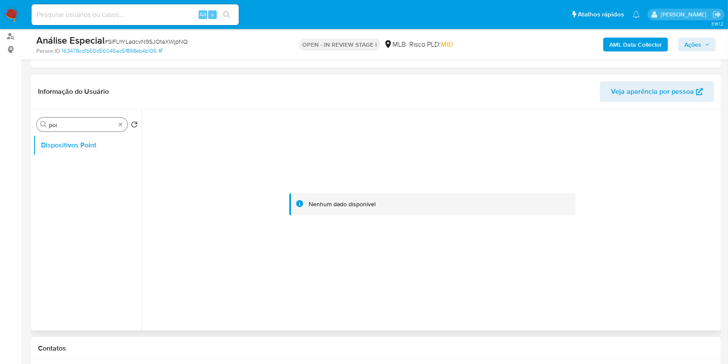
click at [124, 120] on div "Procurar poi" at bounding box center [82, 124] width 91 height 14
type input "doc"
click at [81, 163] on button "Documentação" at bounding box center [83, 165] width 101 height 21
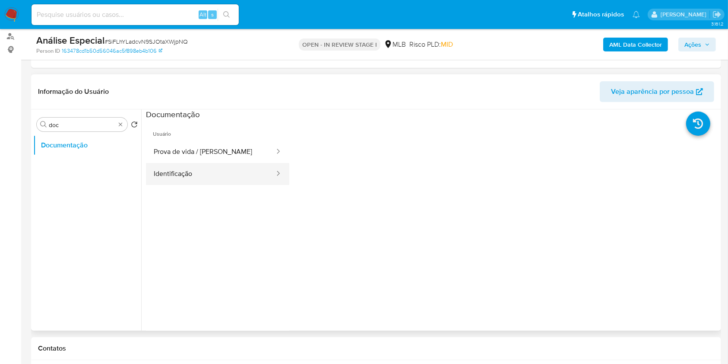
click at [214, 173] on button "Identificação" at bounding box center [211, 174] width 130 height 22
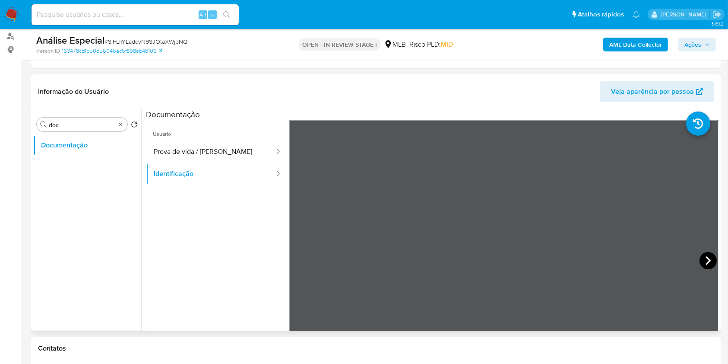
click at [702, 258] on icon at bounding box center [708, 260] width 17 height 17
click at [213, 141] on button "Prova de vida / [PERSON_NAME]" at bounding box center [211, 152] width 130 height 22
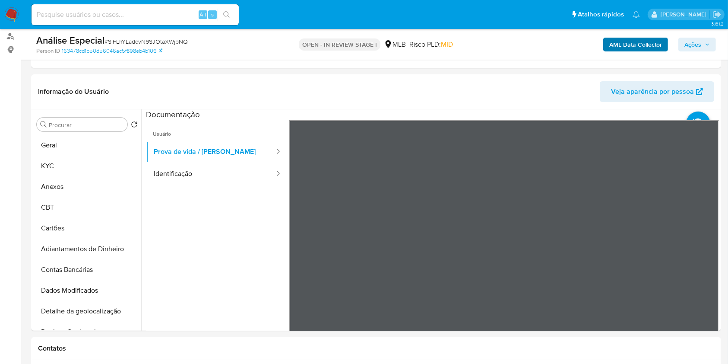
click at [607, 34] on div "Análise Especial # SiFLhYLadcvN9SJOtaXWjpNQ Person ID 163478cd1b50d56046ac5f898…" at bounding box center [376, 44] width 690 height 31
click at [613, 43] on b "AML Data Collector" at bounding box center [635, 45] width 53 height 14
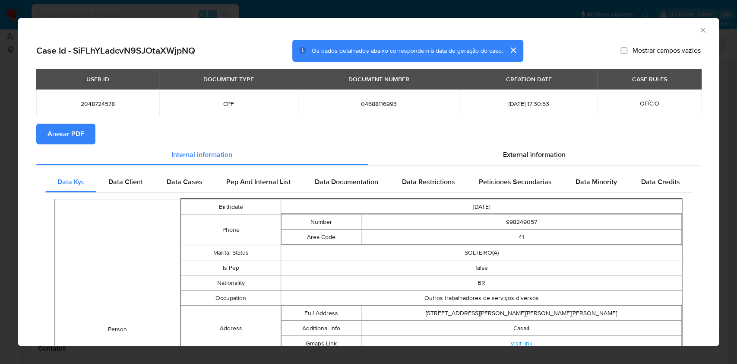
click at [699, 33] on icon "Fechar a janela" at bounding box center [703, 30] width 9 height 9
